Goal: Task Accomplishment & Management: Manage account settings

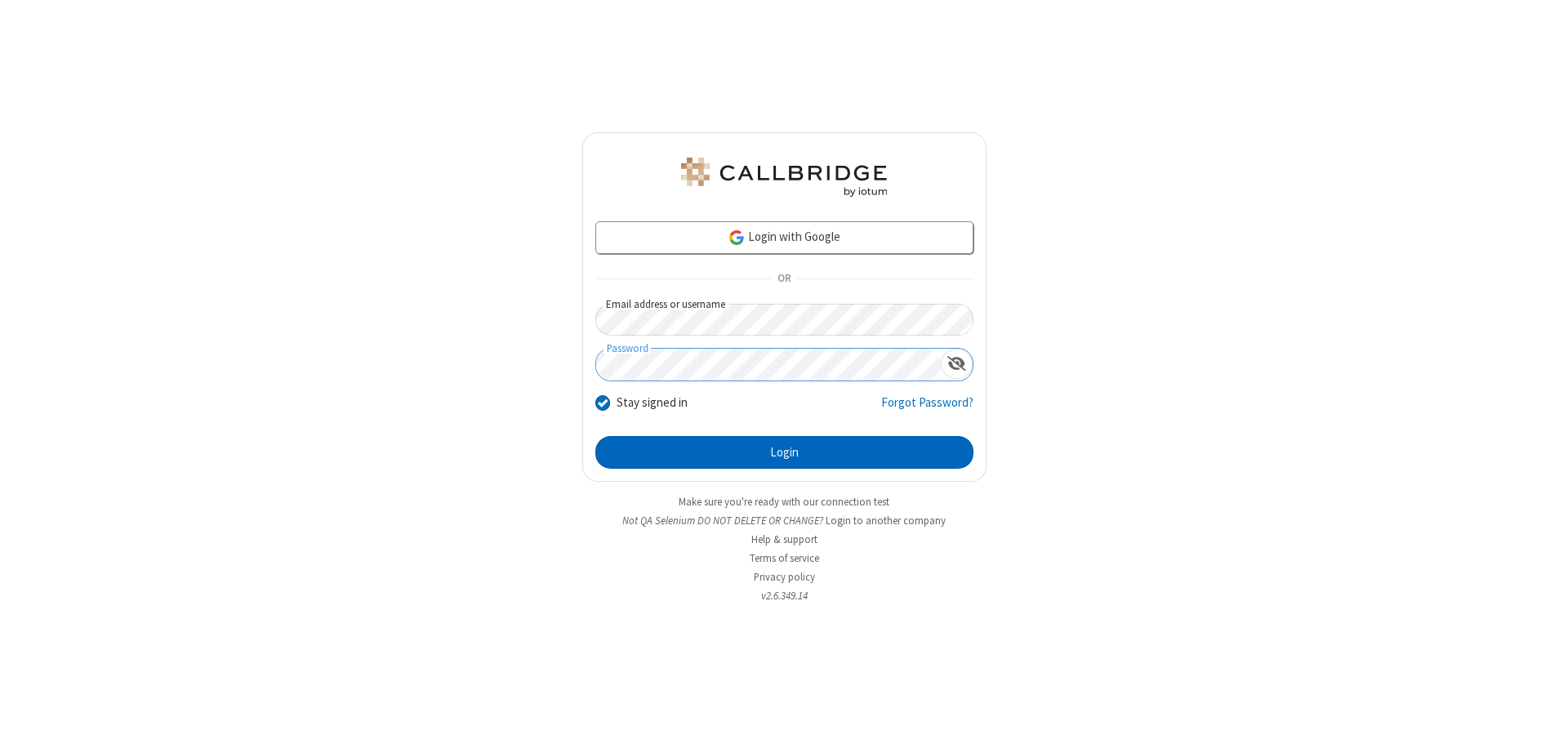
click at [784, 452] on button "Login" at bounding box center [784, 453] width 378 height 33
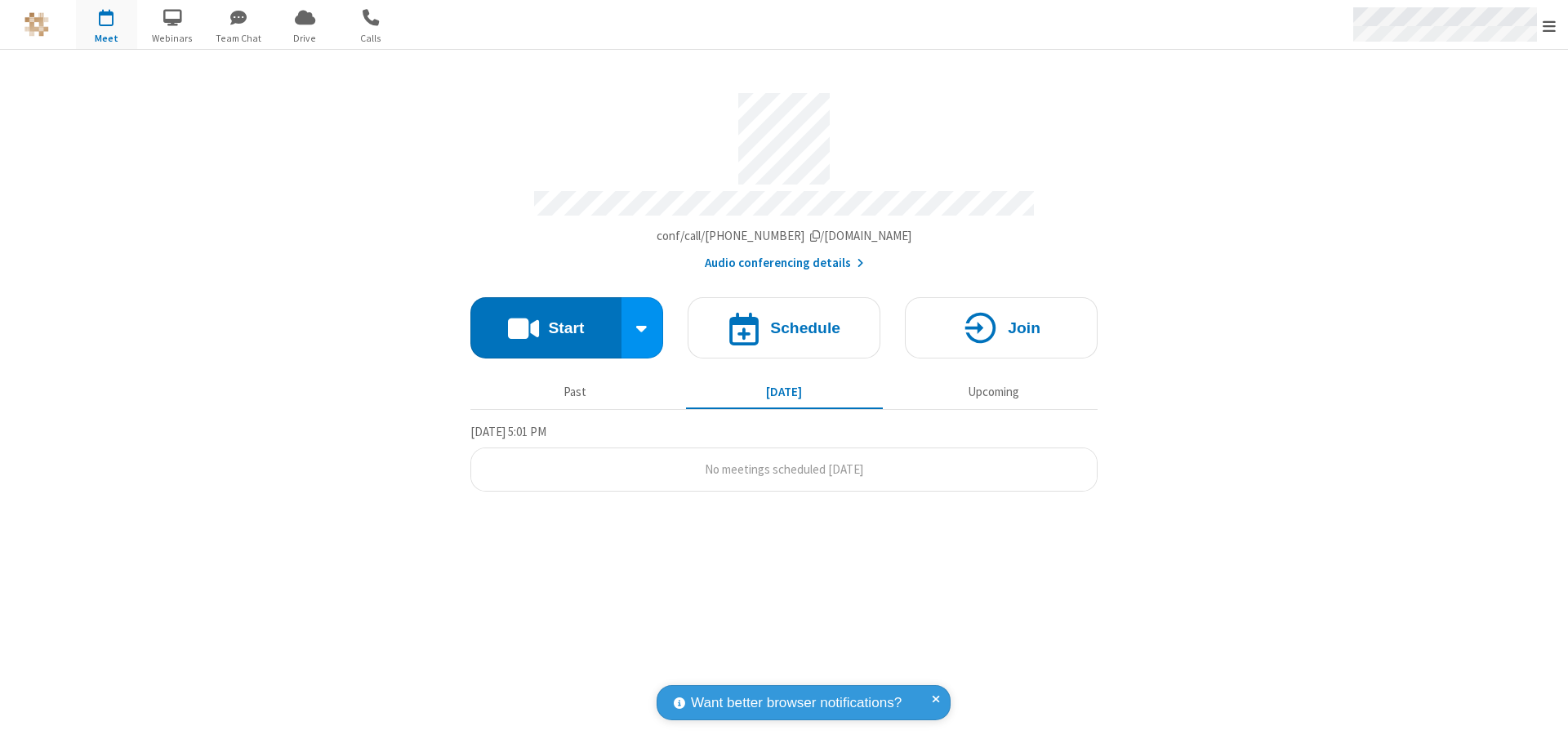
click at [1550, 25] on span "Open menu" at bounding box center [1549, 26] width 13 height 17
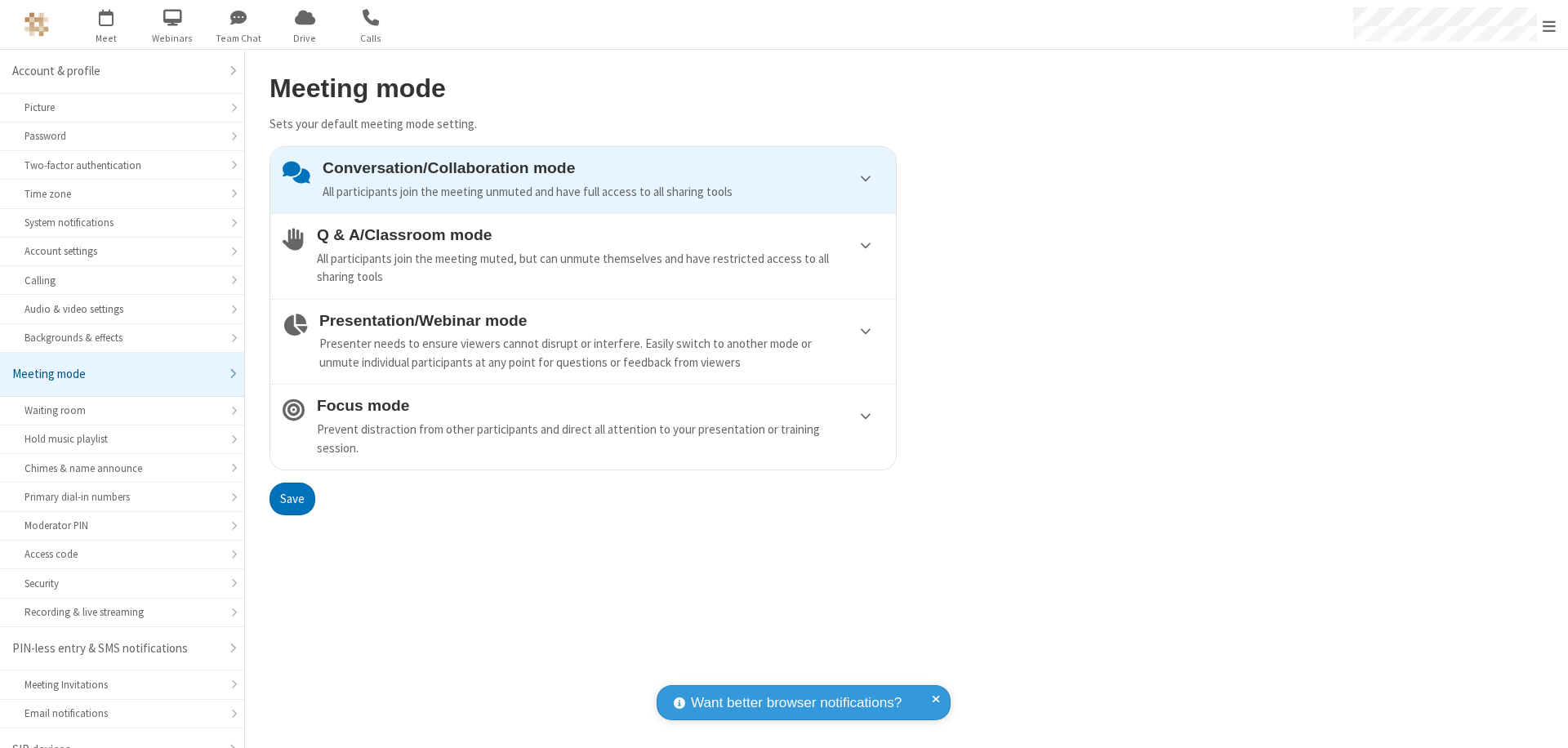
scroll to position [23, 0]
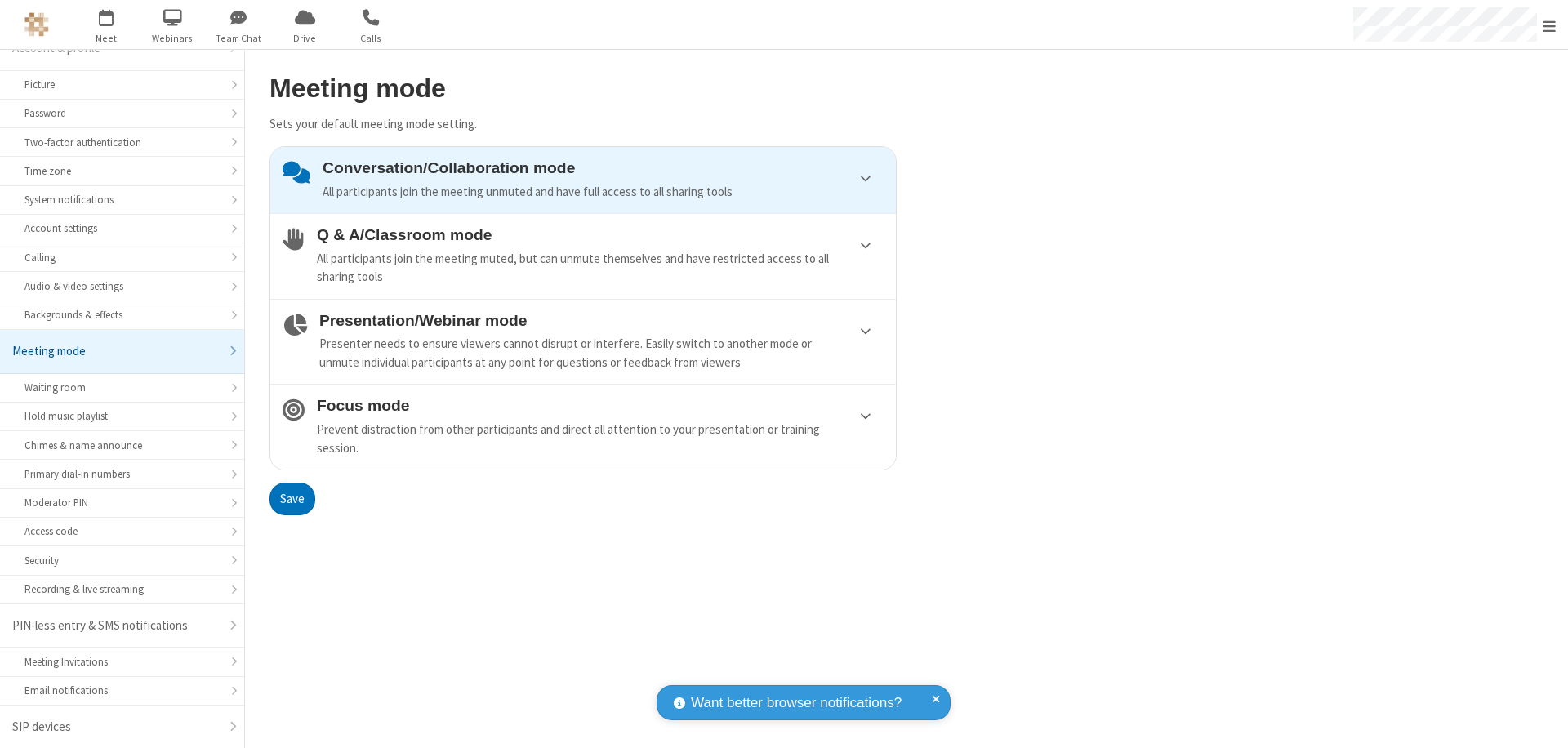
click at [584, 342] on div "Presenter needs to ensure viewers cannot disrupt or interfere. Easily switch to…" at bounding box center [601, 353] width 564 height 37
click at [291, 498] on button "Save" at bounding box center [292, 499] width 46 height 33
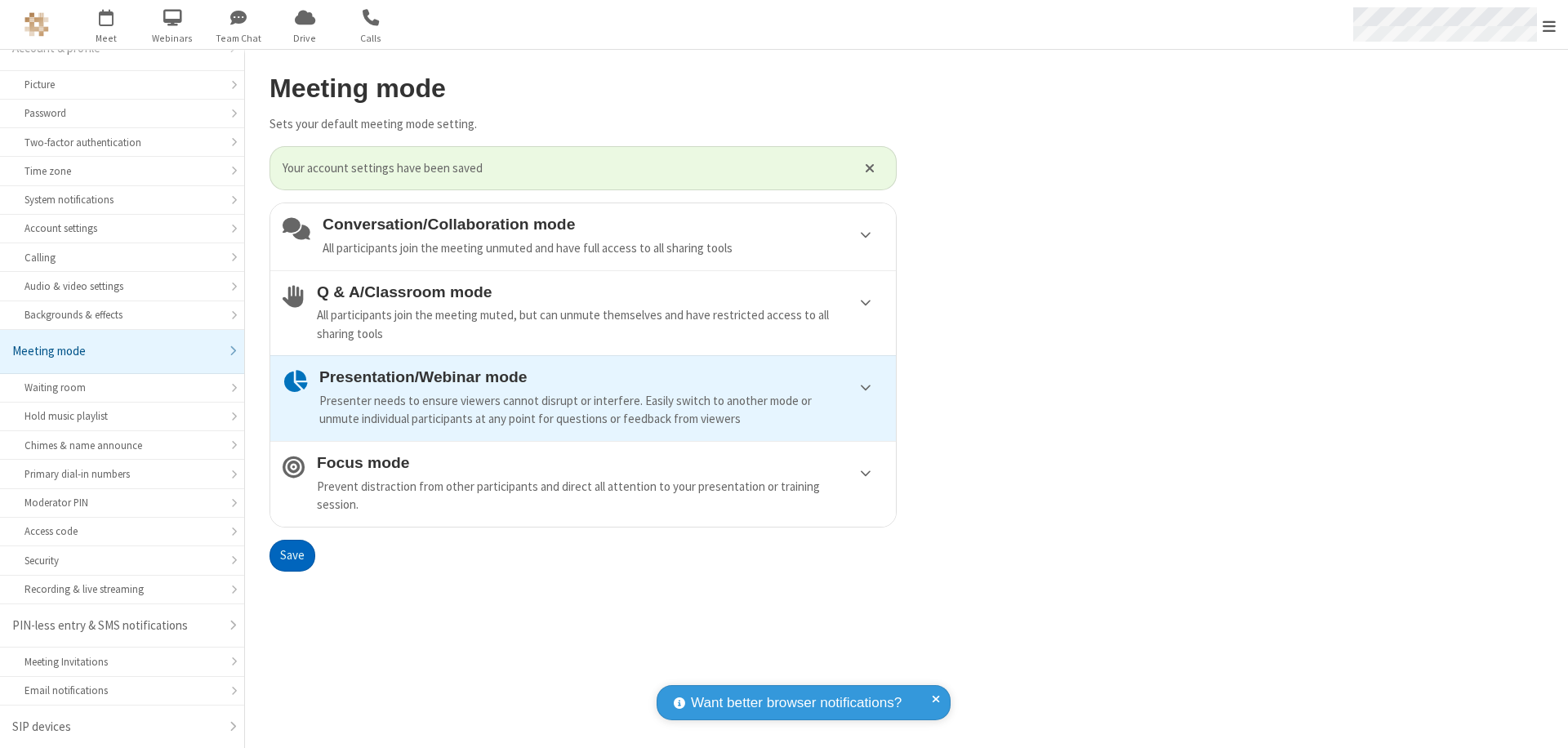
click at [1550, 24] on span "Open menu" at bounding box center [1549, 26] width 13 height 17
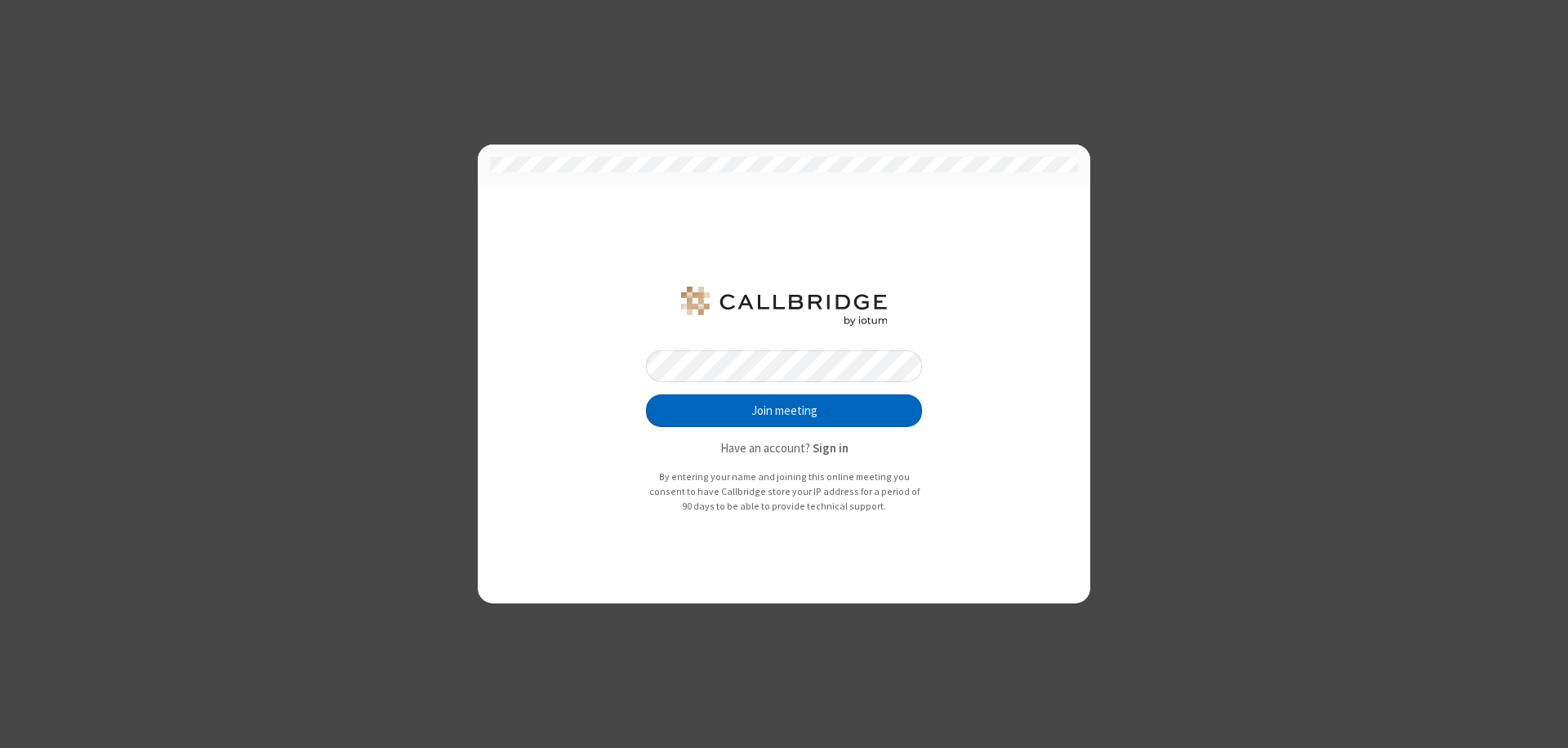
click at [784, 411] on button "Join meeting" at bounding box center [784, 411] width 276 height 33
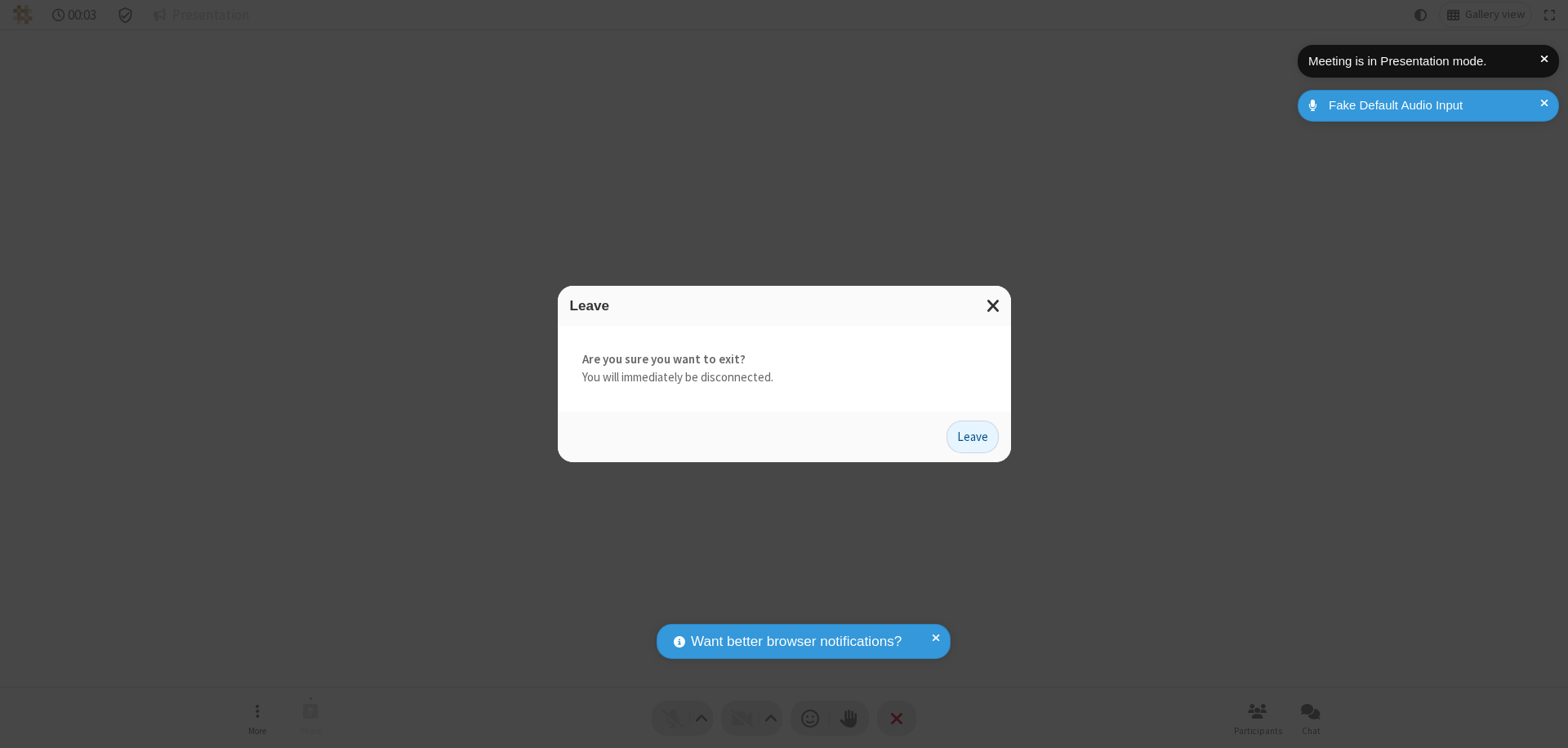
click at [973, 437] on button "Leave" at bounding box center [973, 437] width 52 height 33
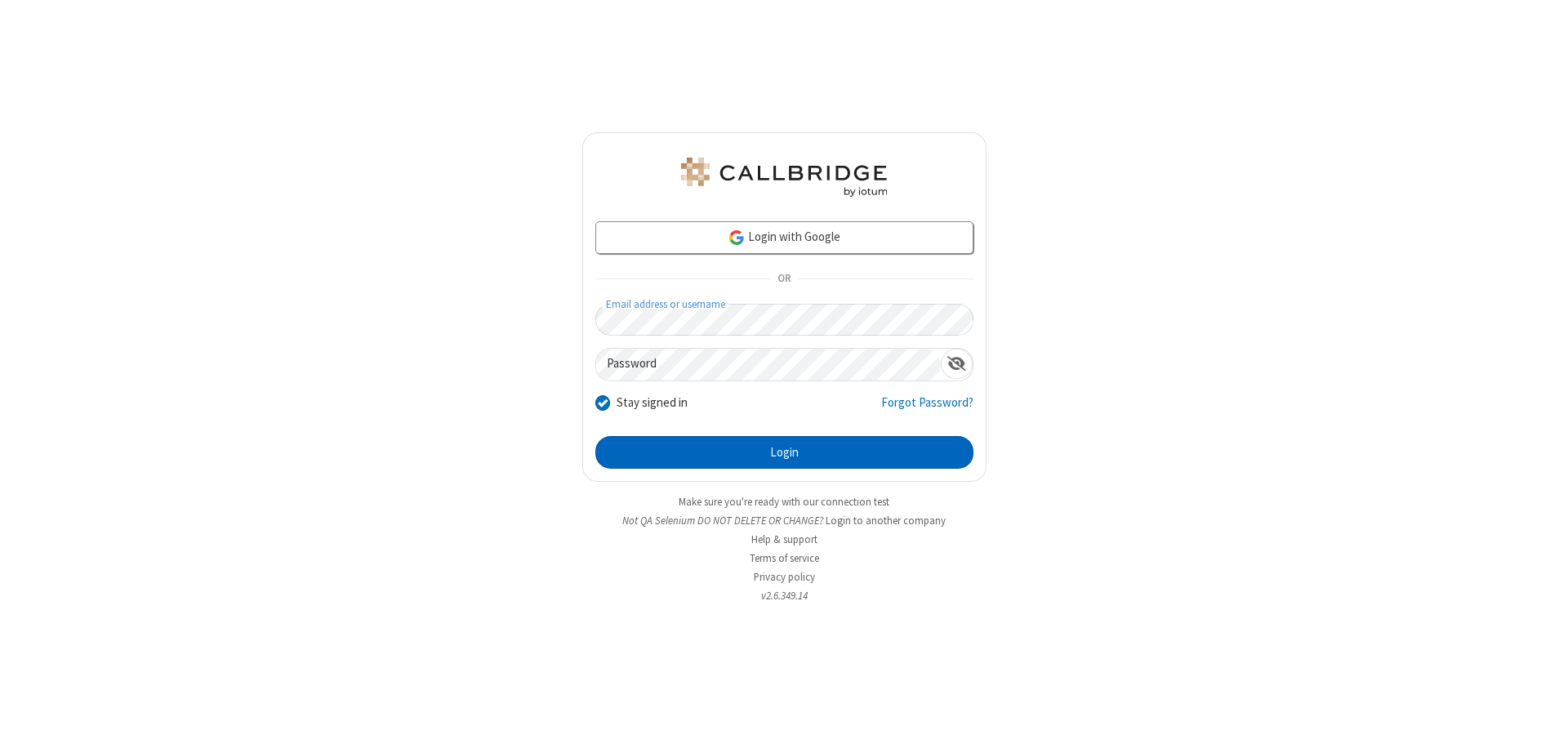
click at [784, 452] on button "Login" at bounding box center [784, 453] width 378 height 33
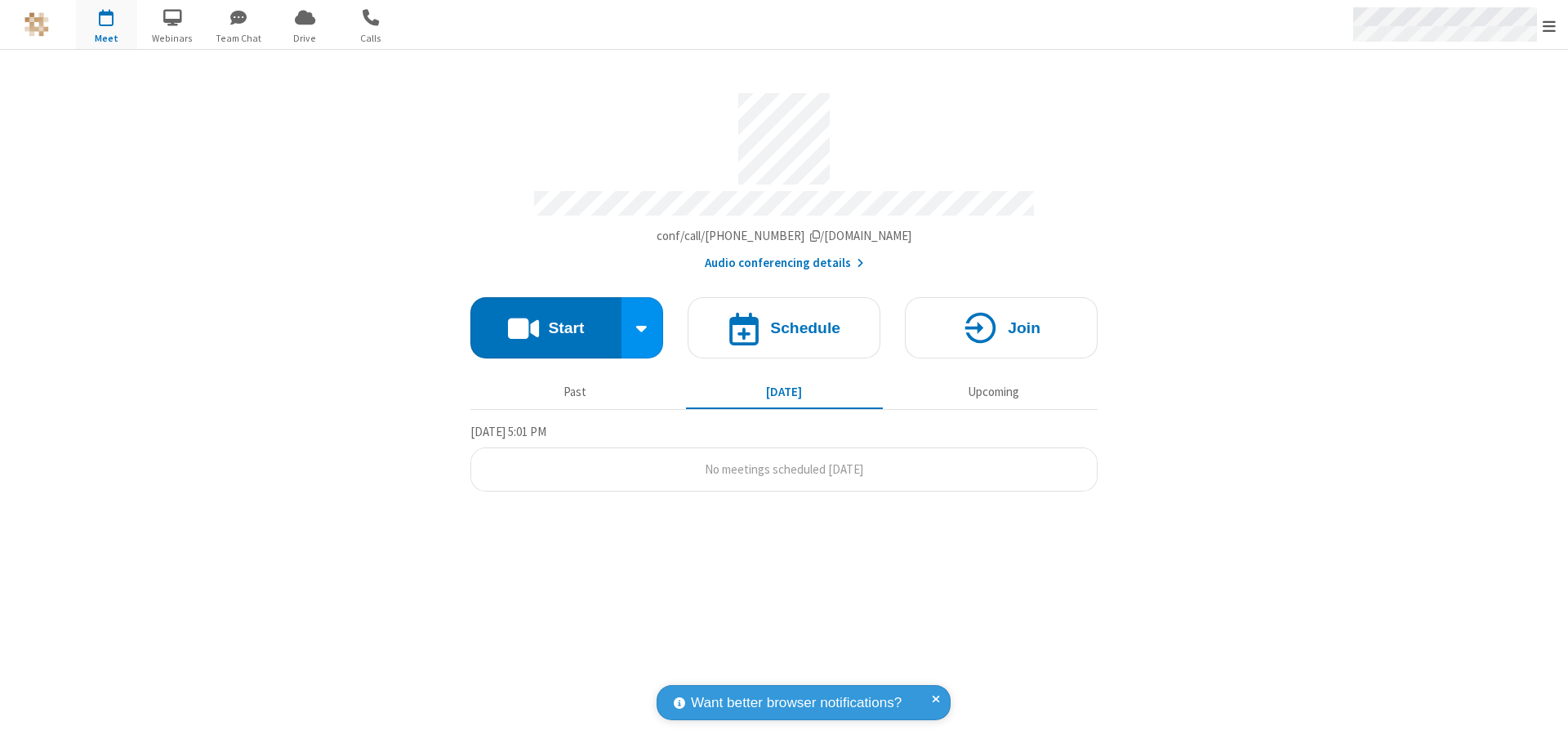
click at [1550, 25] on span "Open menu" at bounding box center [1549, 26] width 13 height 17
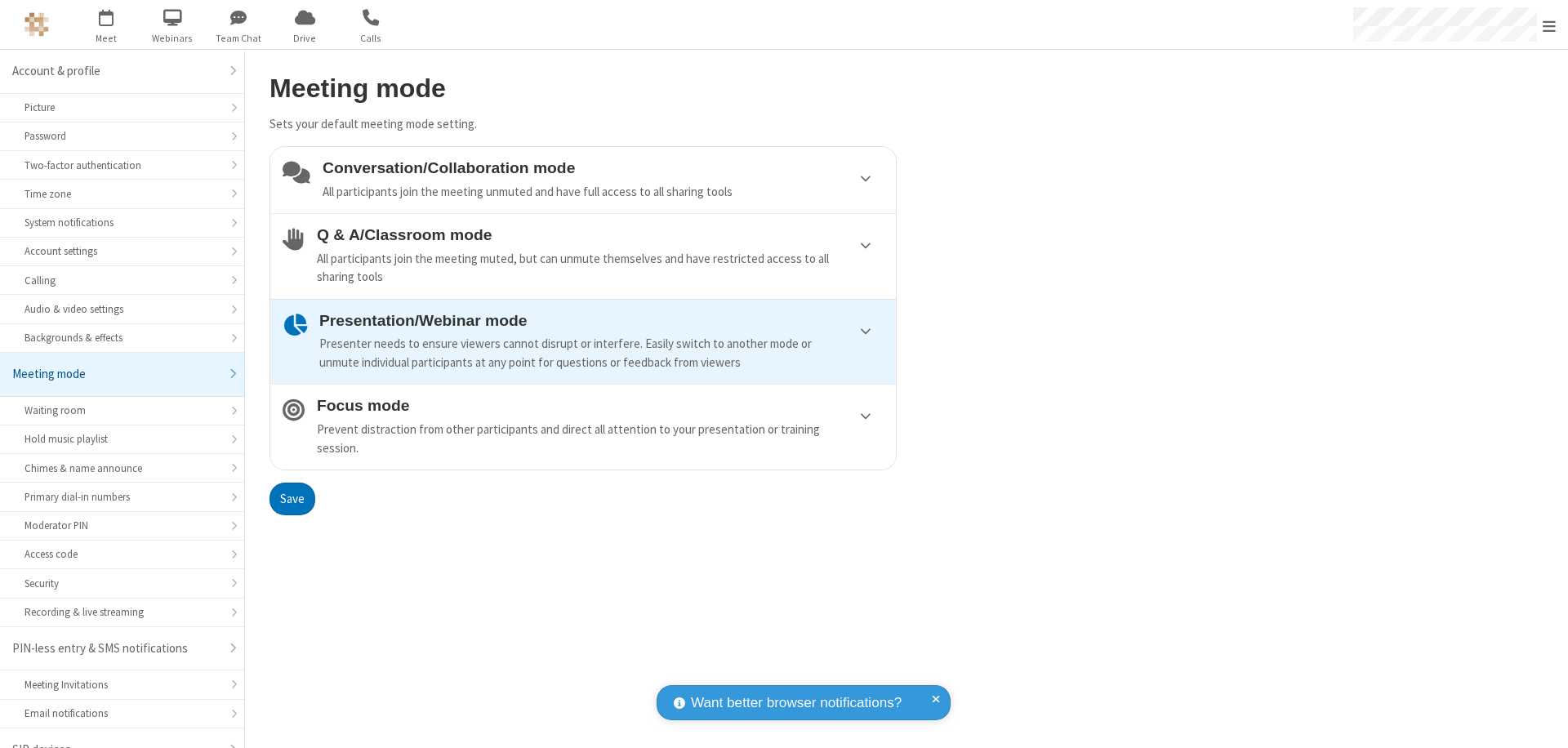
scroll to position [23, 0]
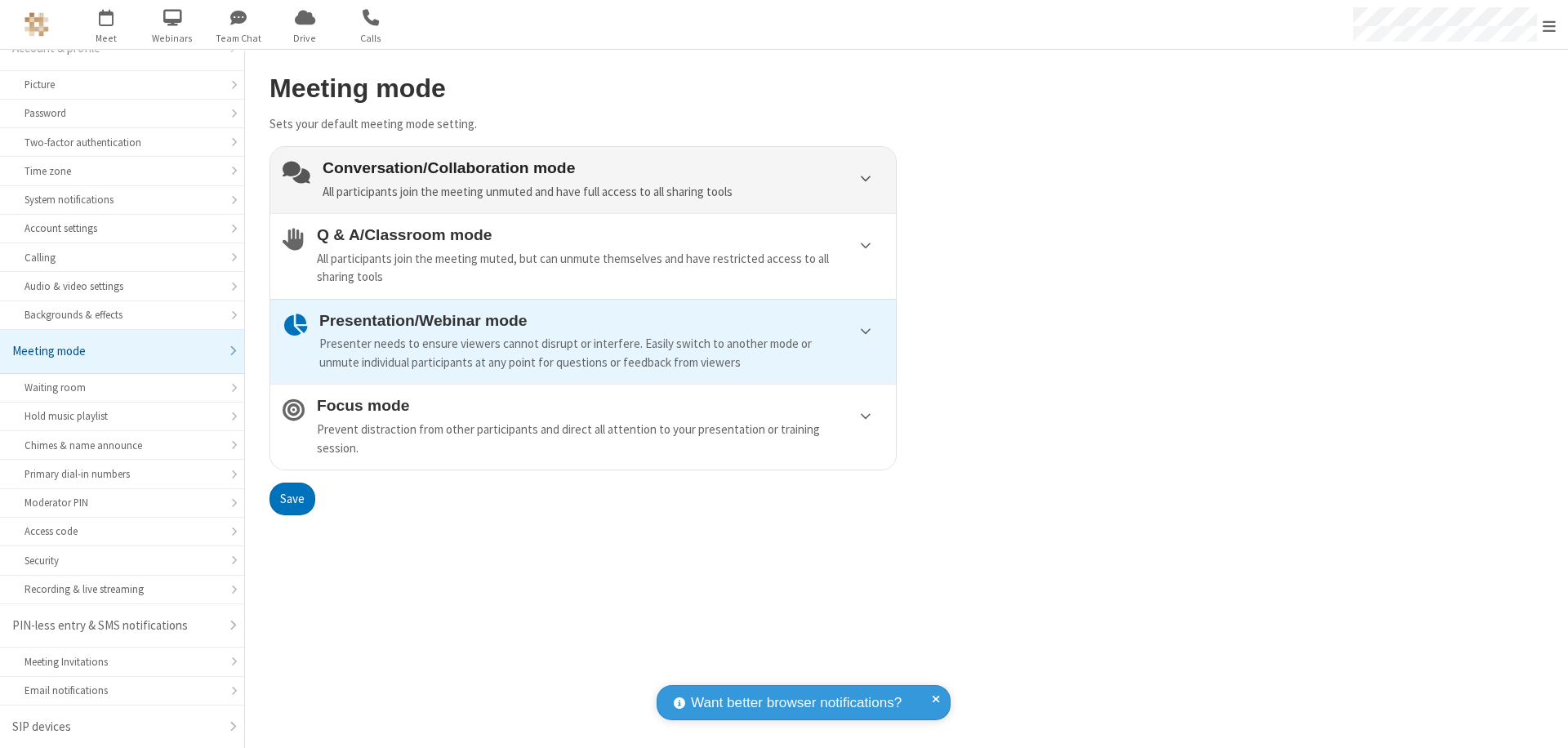
click at [584, 180] on div "Conversation/Collaboration mode All participants join the meeting unmuted and h…" at bounding box center [603, 180] width 561 height 42
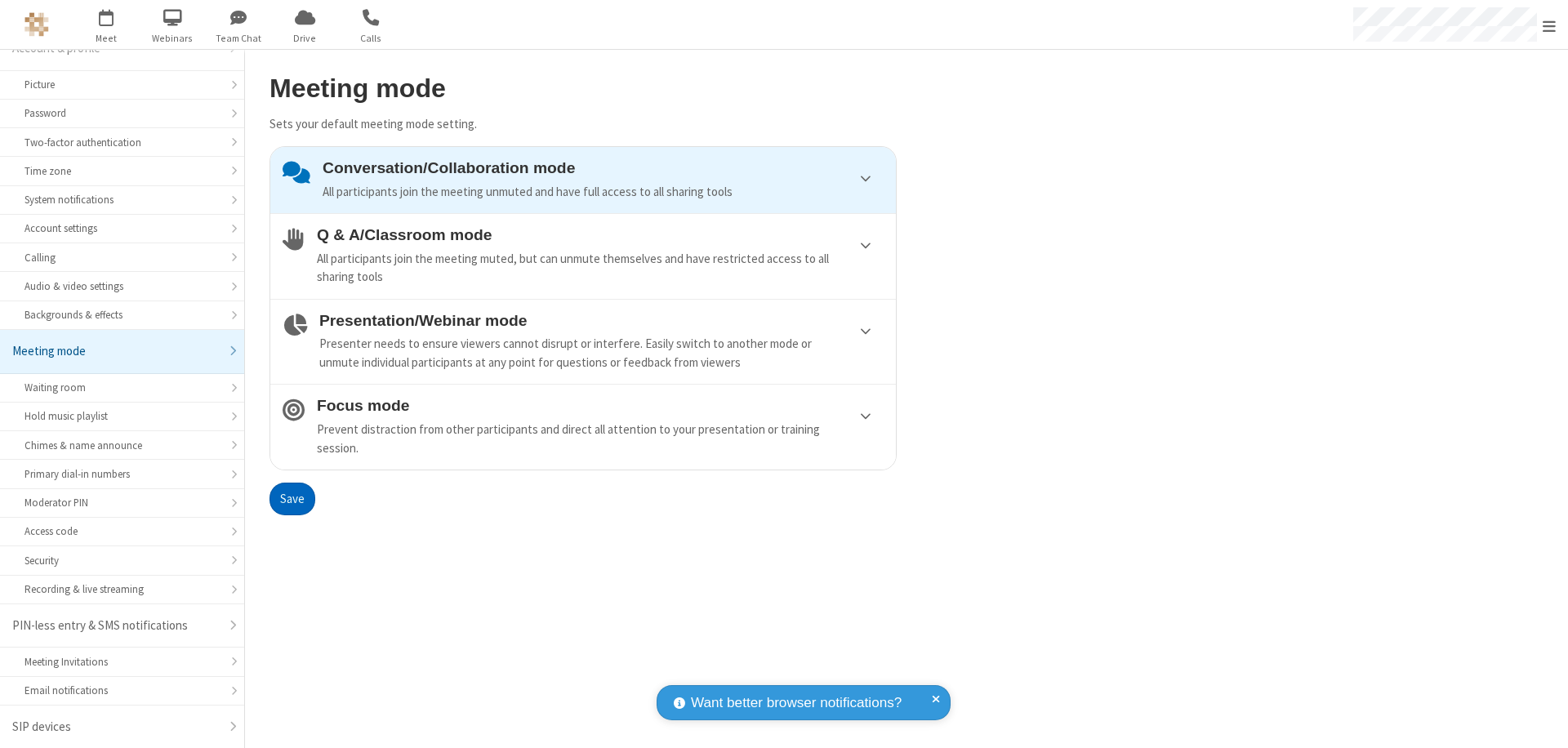
click at [291, 498] on button "Save" at bounding box center [292, 499] width 46 height 33
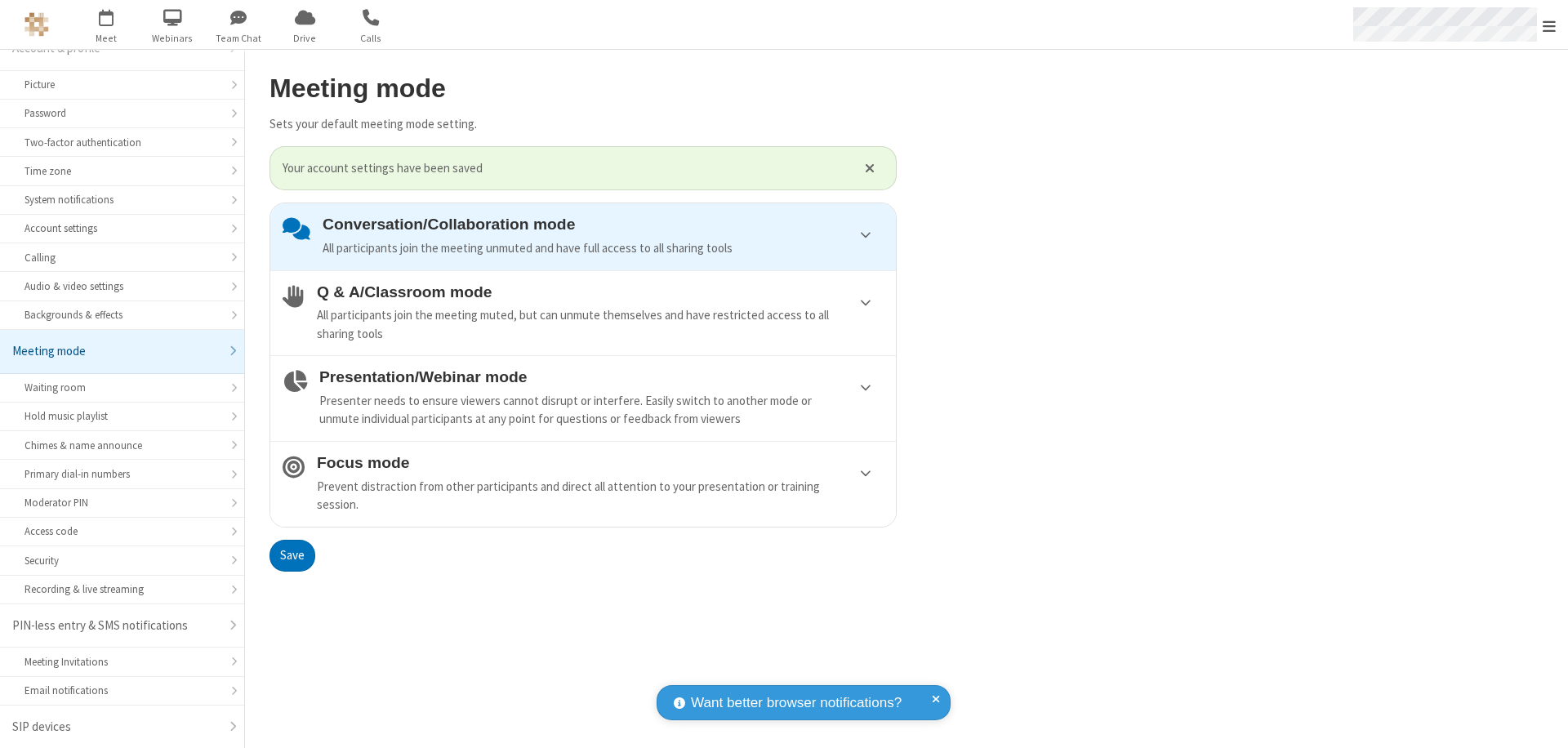
click at [1550, 24] on span "Open menu" at bounding box center [1549, 26] width 13 height 17
